Goal: Find specific page/section: Find specific page/section

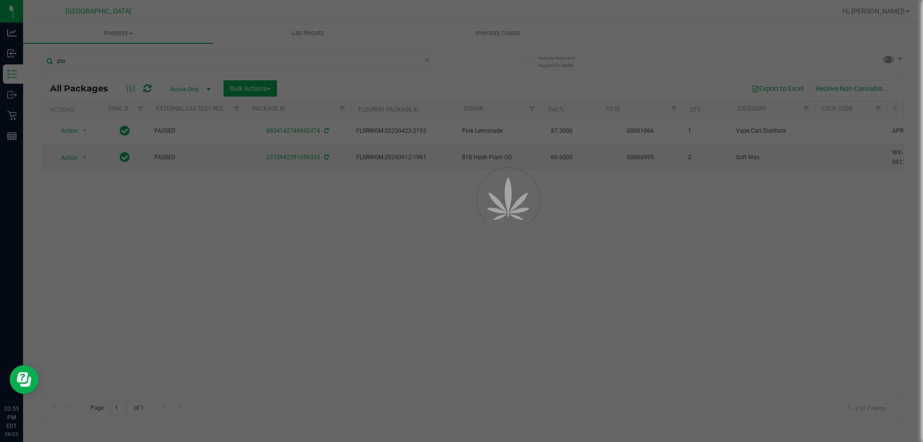
scroll to position [0, 89]
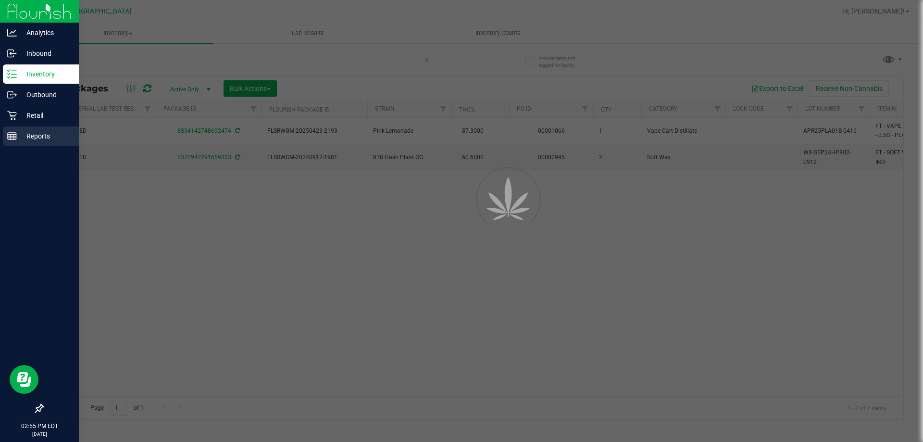
click at [52, 143] on div "Reports" at bounding box center [41, 135] width 76 height 19
click at [49, 138] on p "Reports" at bounding box center [46, 136] width 58 height 12
click at [46, 136] on p "Reports" at bounding box center [46, 136] width 58 height 12
click at [37, 133] on p "Reports" at bounding box center [46, 136] width 58 height 12
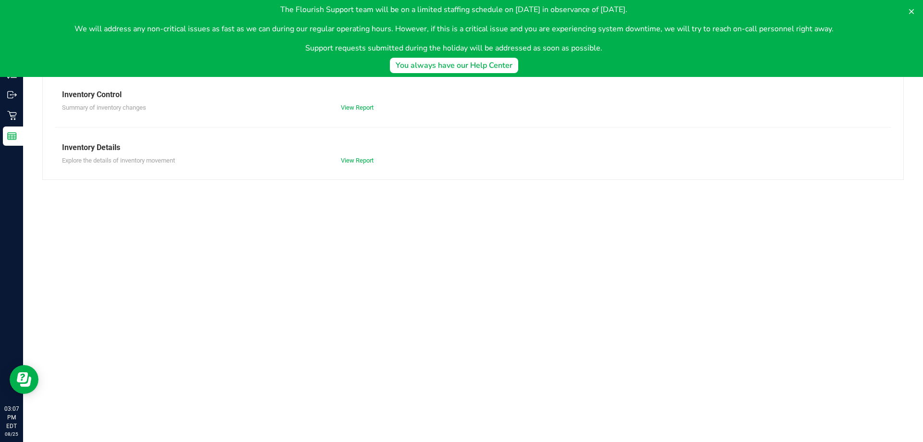
click at [227, 317] on div "Inventory Point of Sale Purchasing Inventory Reports Inventory Control Summary …" at bounding box center [473, 232] width 900 height 419
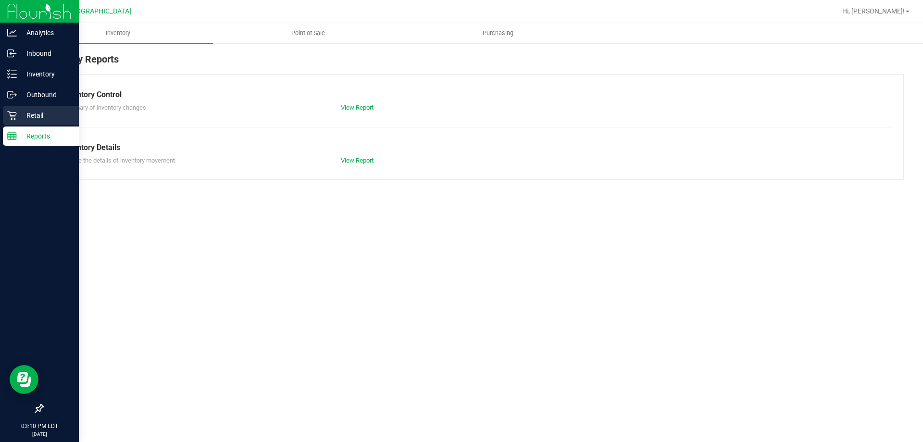
click at [24, 112] on p "Retail" at bounding box center [46, 116] width 58 height 12
